Goal: Transaction & Acquisition: Purchase product/service

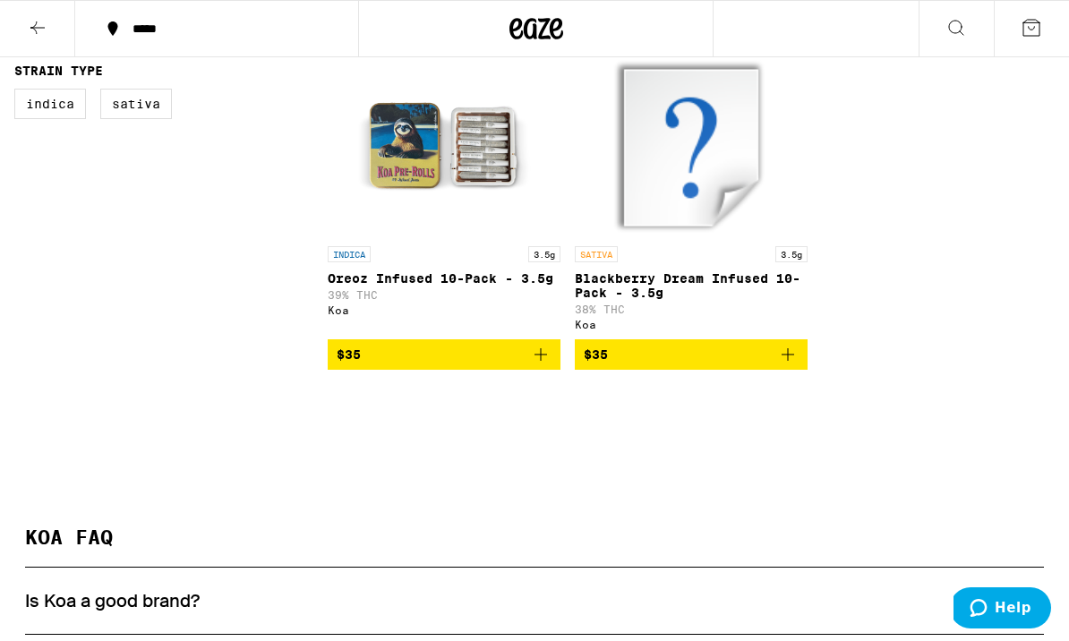
scroll to position [510, 0]
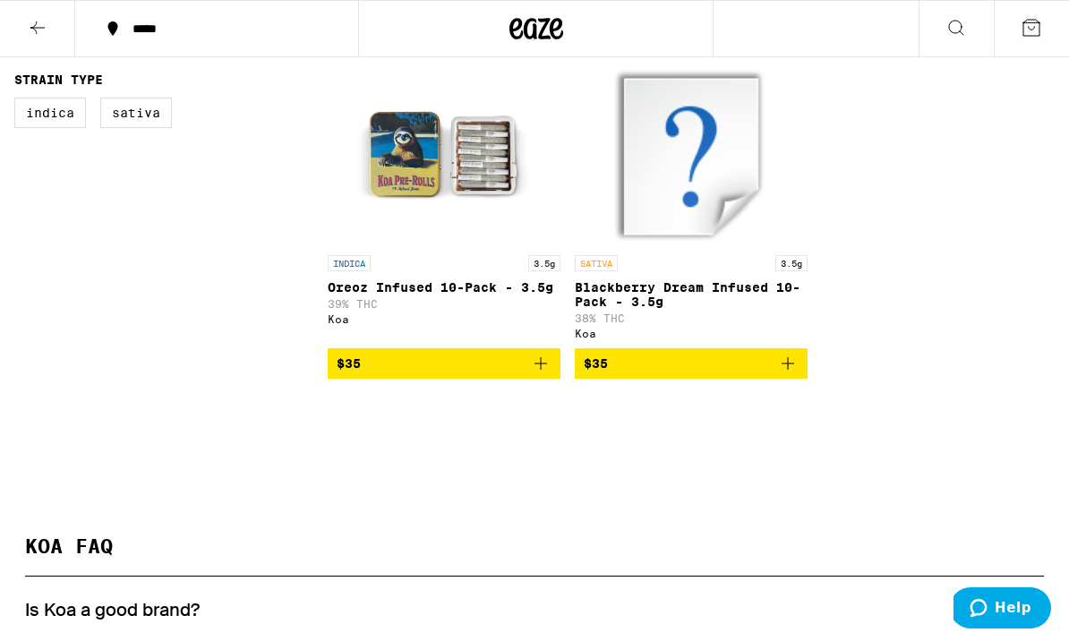
click at [679, 370] on span "$35" at bounding box center [691, 363] width 215 height 21
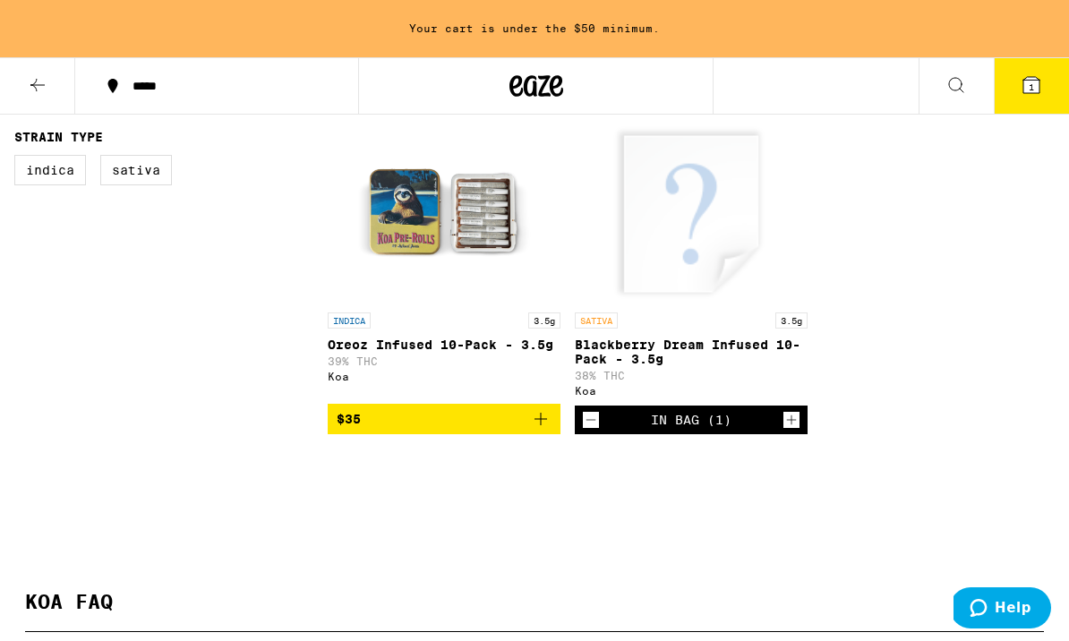
scroll to position [0, 0]
click at [554, 431] on button "$35" at bounding box center [444, 419] width 233 height 30
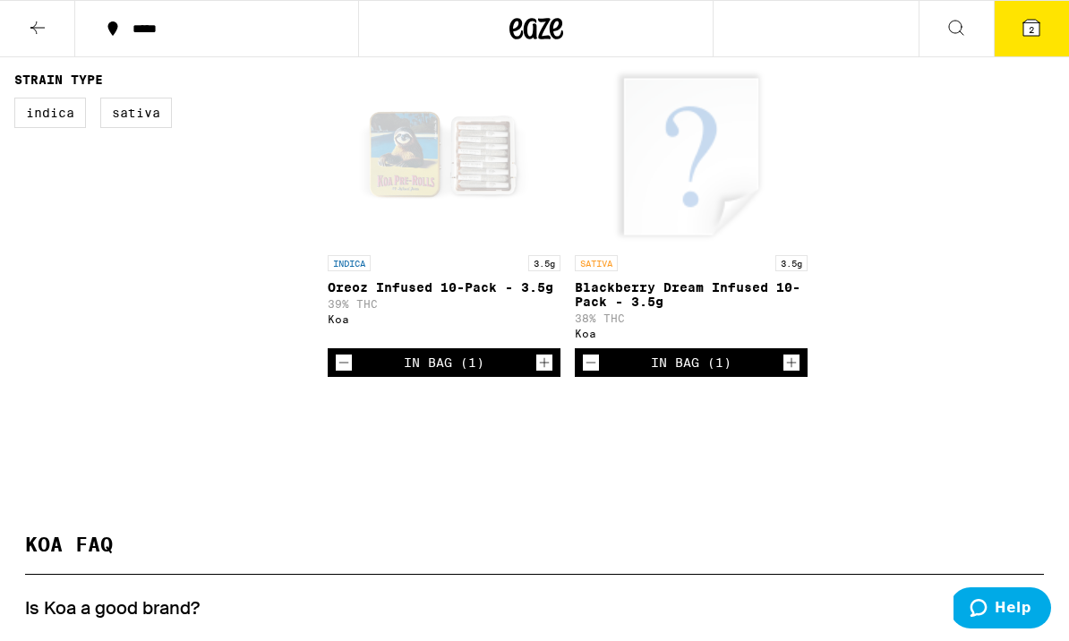
click at [795, 373] on icon "Increment" at bounding box center [792, 362] width 16 height 21
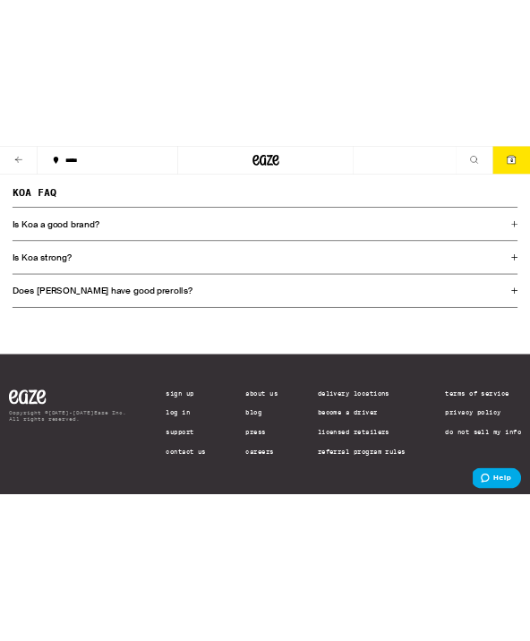
scroll to position [1489, 0]
